Goal: Transaction & Acquisition: Purchase product/service

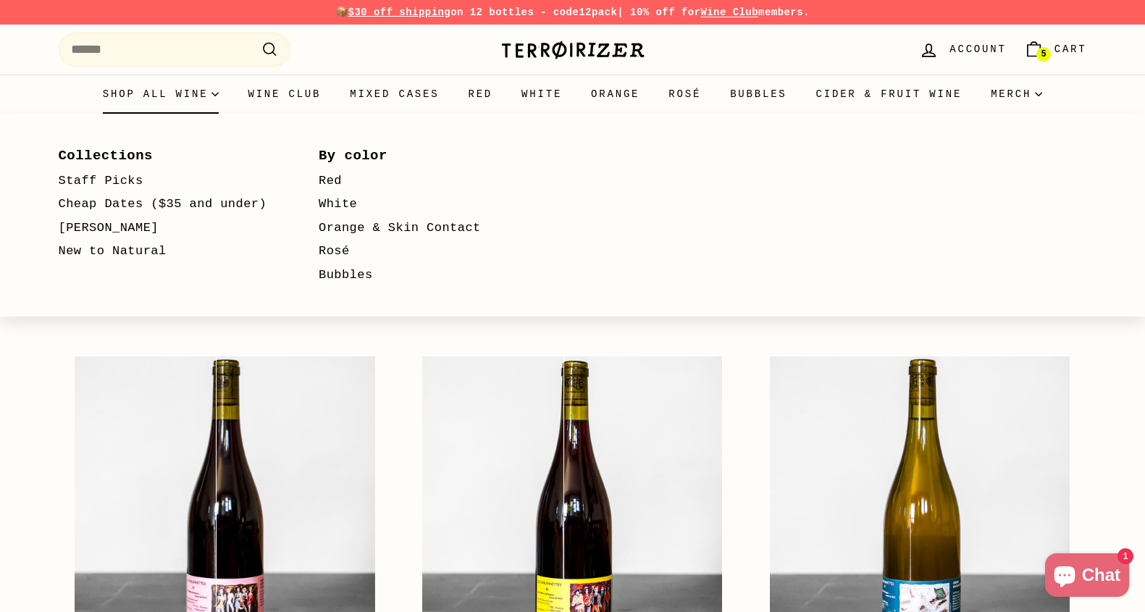
click at [163, 87] on summary "Shop all wine" at bounding box center [161, 94] width 146 height 39
click at [135, 93] on summary "Shop all wine" at bounding box center [161, 94] width 146 height 39
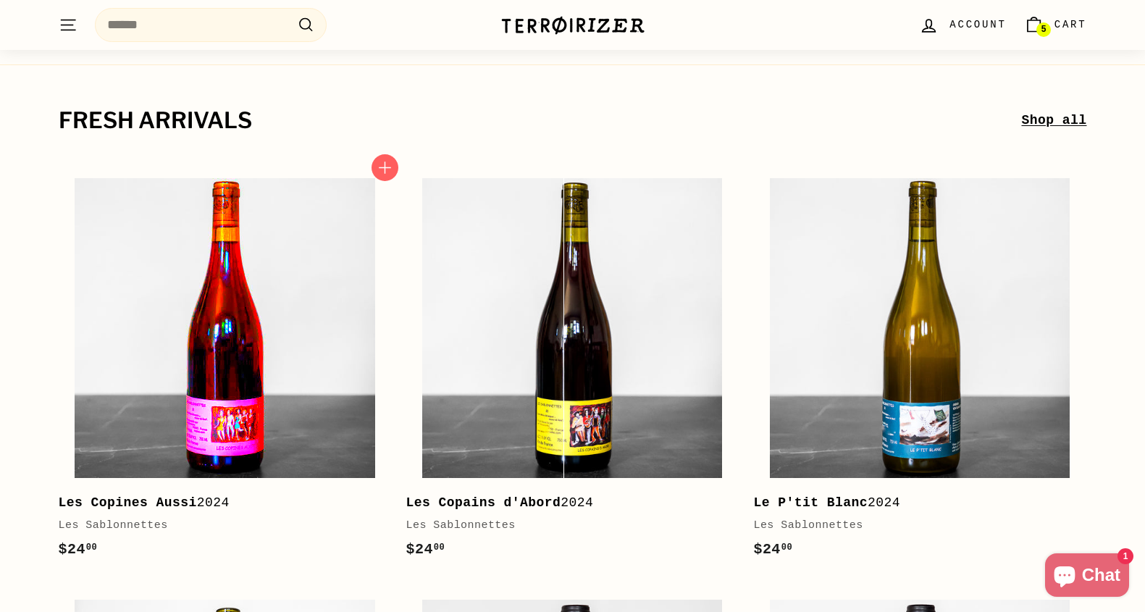
scroll to position [180, 0]
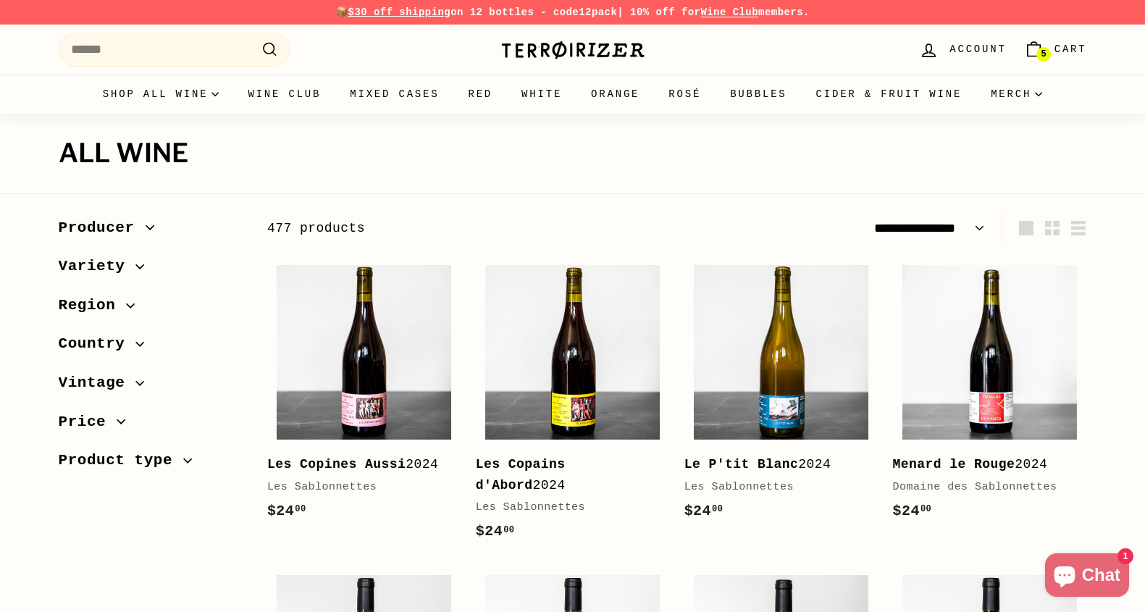
select select "**********"
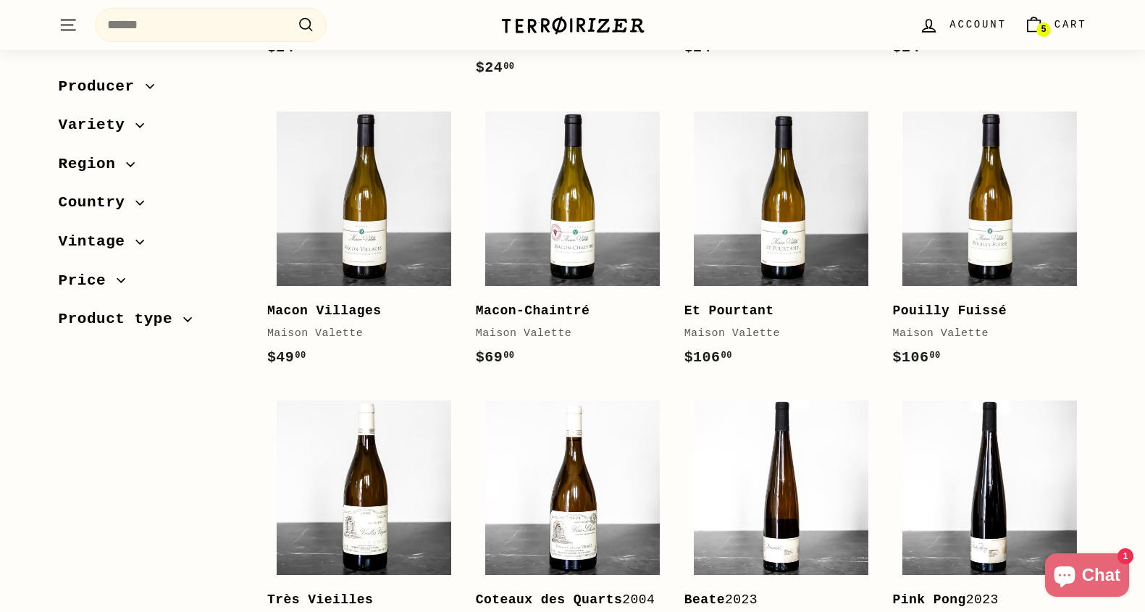
scroll to position [577, 0]
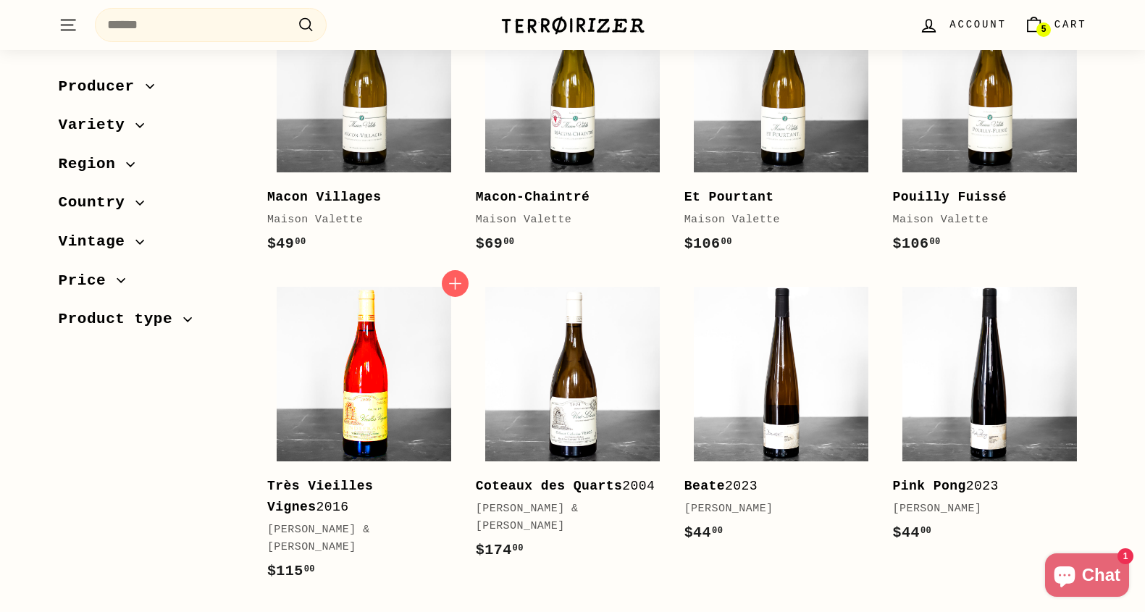
click at [393, 339] on img at bounding box center [364, 374] width 175 height 175
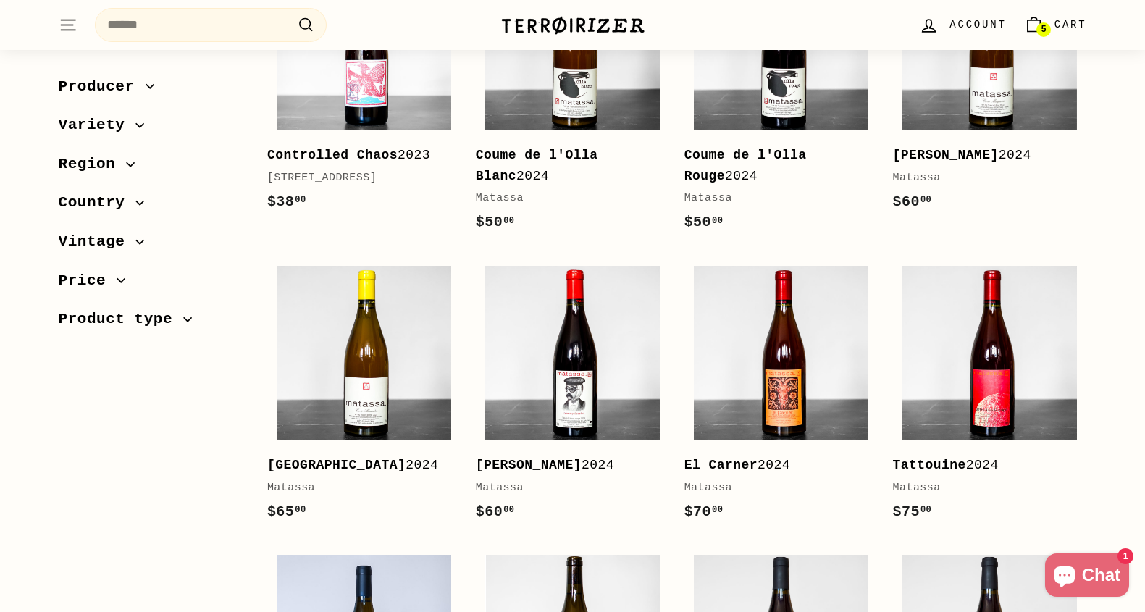
scroll to position [1866, 0]
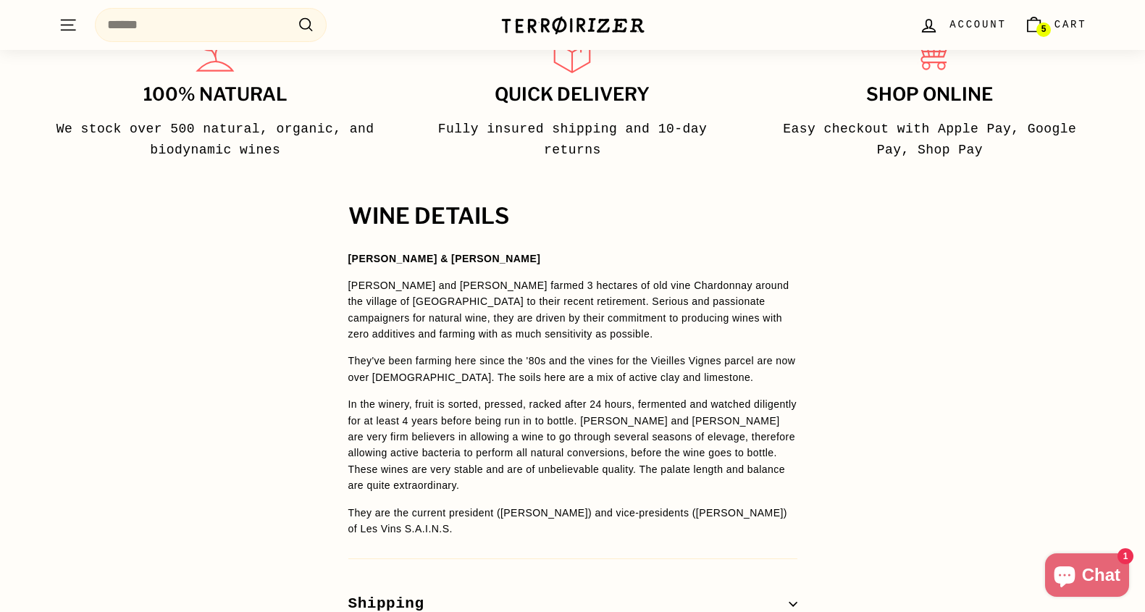
scroll to position [876, 0]
